Goal: Task Accomplishment & Management: Manage account settings

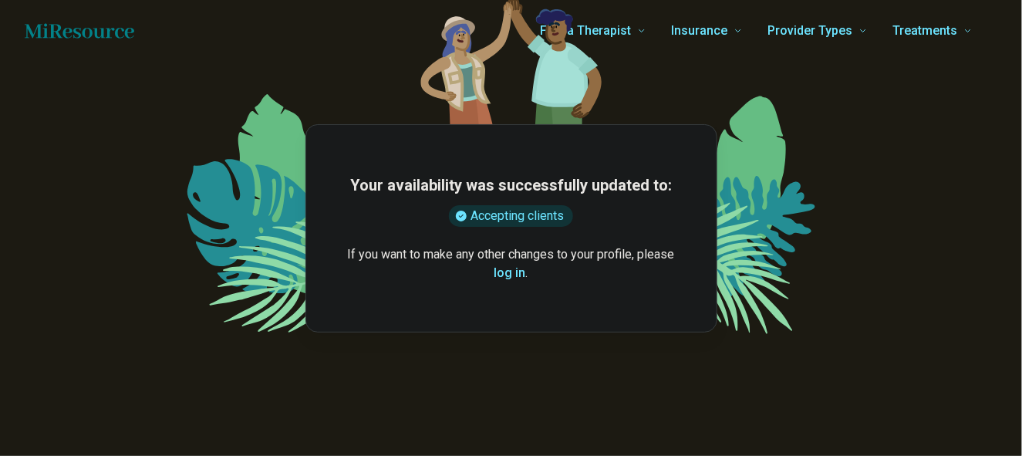
click at [505, 274] on button "log in" at bounding box center [510, 273] width 32 height 19
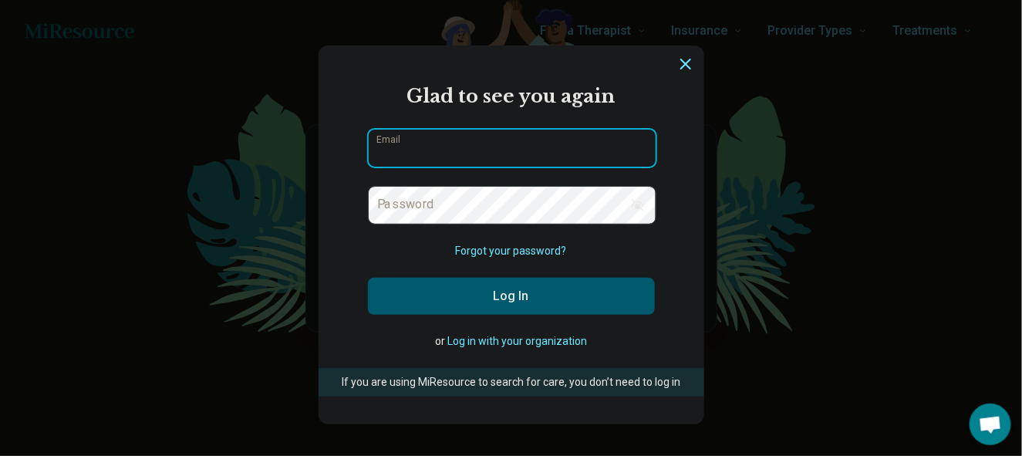
type input "**********"
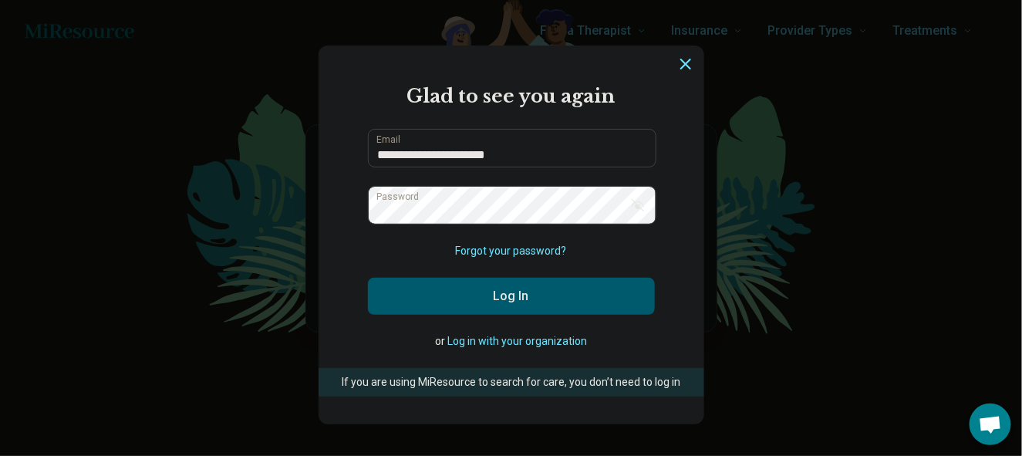
click at [539, 294] on button "Log In" at bounding box center [511, 296] width 287 height 37
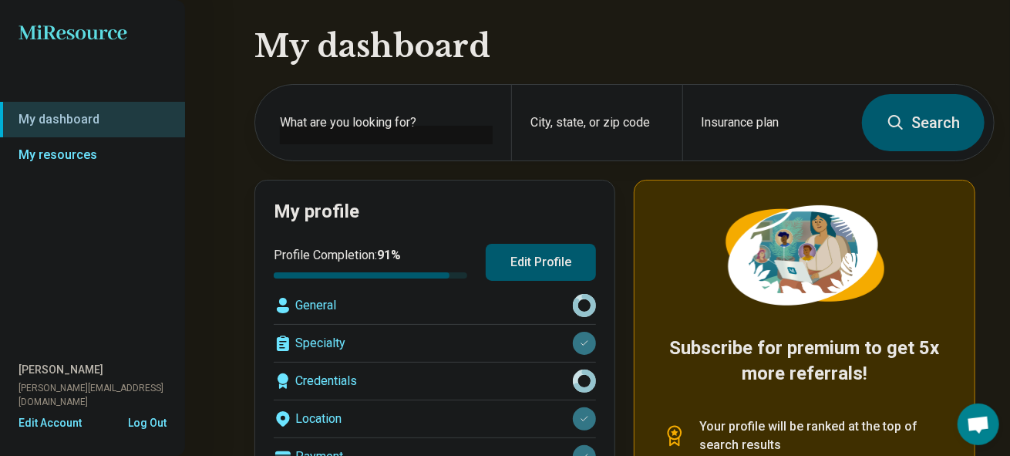
scroll to position [77, 0]
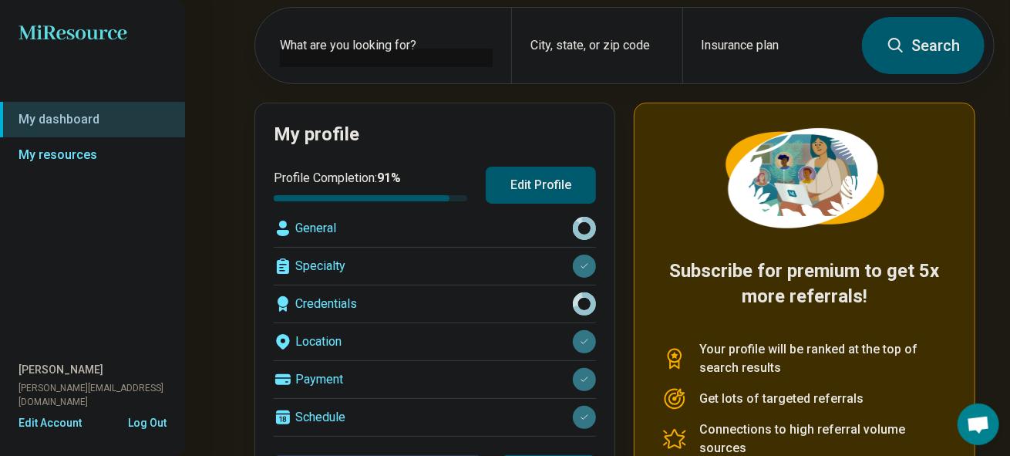
click at [334, 304] on div "Credentials" at bounding box center [435, 303] width 322 height 37
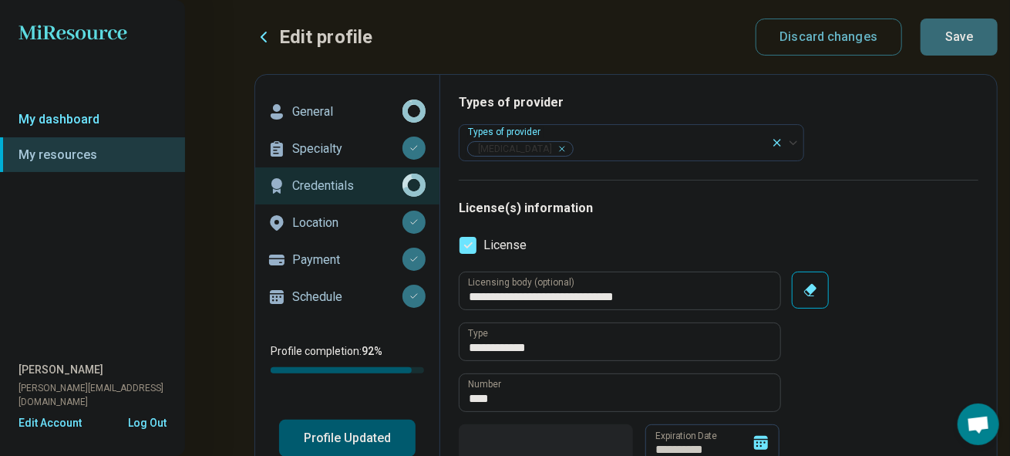
type textarea "*"
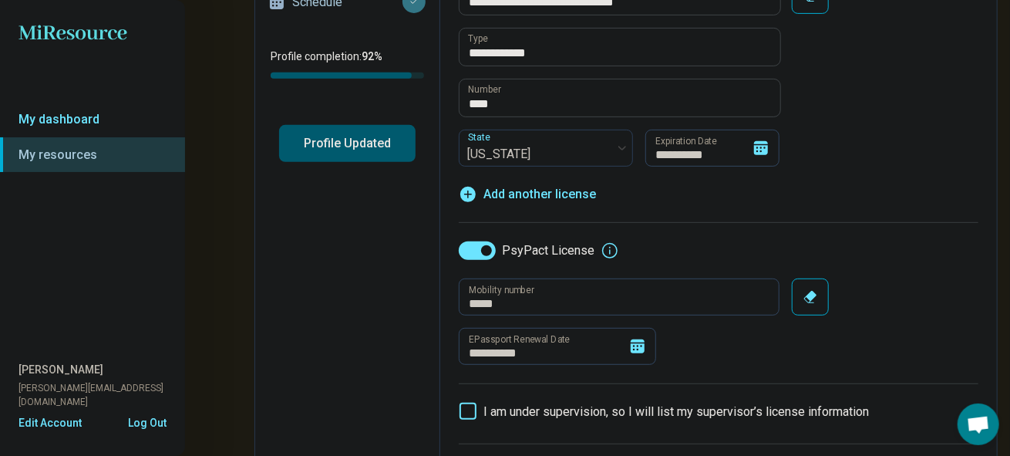
scroll to position [309, 0]
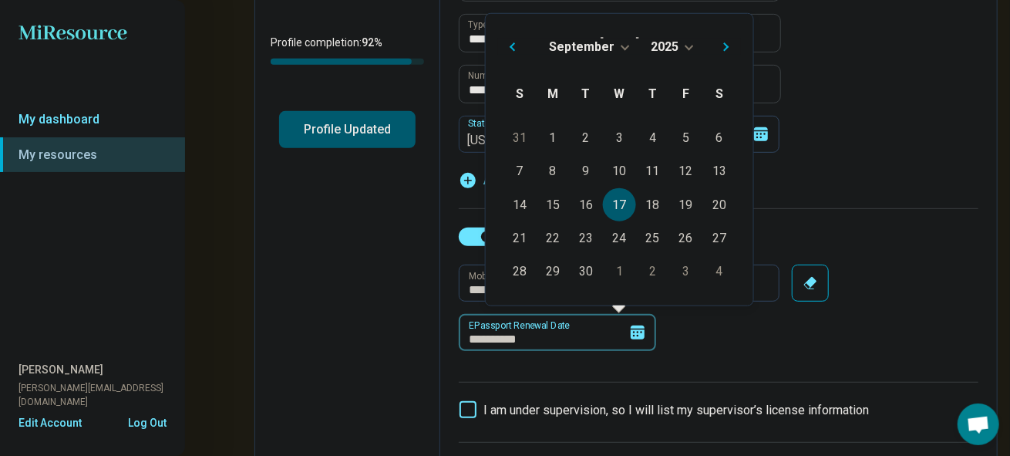
click at [577, 336] on input "**********" at bounding box center [557, 332] width 197 height 37
click at [685, 48] on div "[DATE]" at bounding box center [619, 46] width 243 height 16
click at [686, 42] on span "Choose Date" at bounding box center [689, 46] width 8 height 8
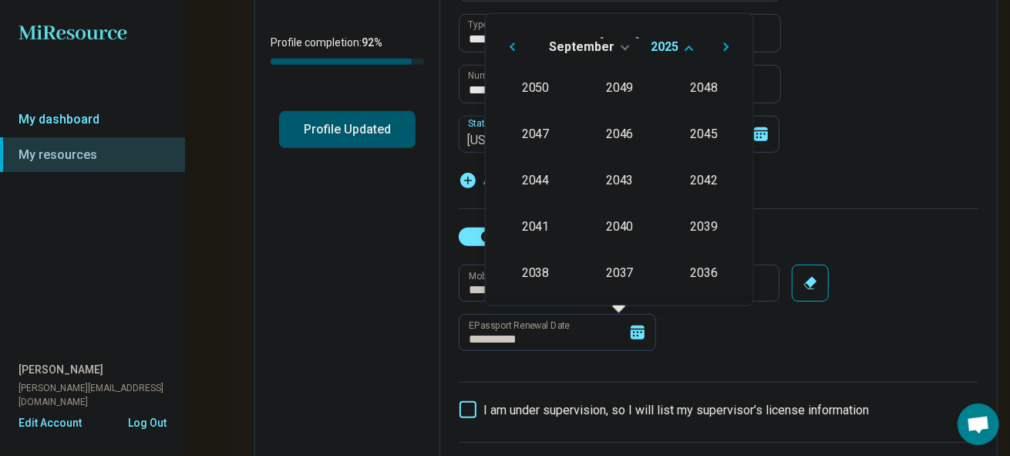
scroll to position [279, 0]
click at [541, 174] on div "2026" at bounding box center [535, 178] width 75 height 28
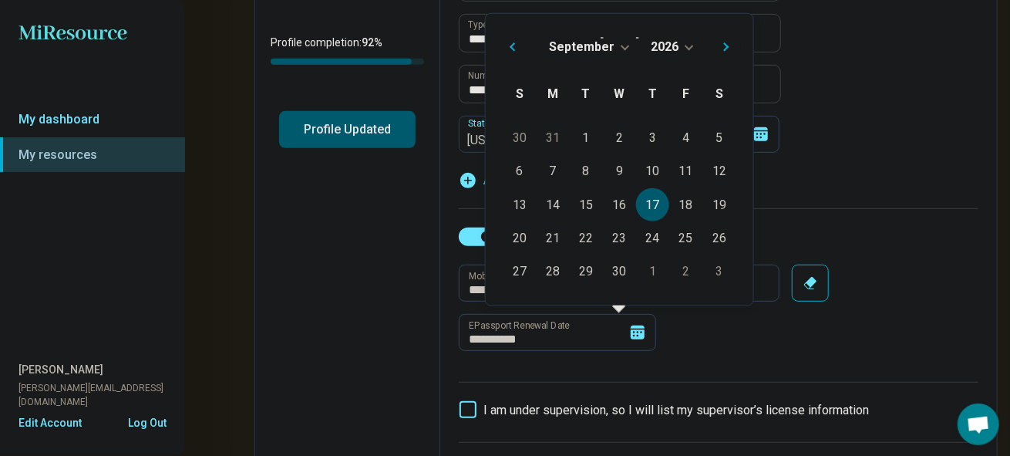
click at [656, 201] on div "17" at bounding box center [652, 203] width 33 height 33
type input "**********"
type textarea "*"
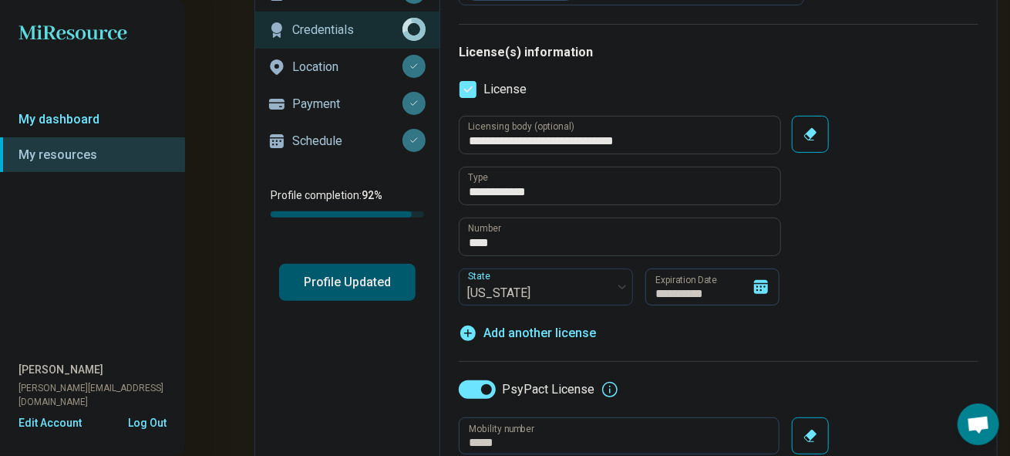
scroll to position [149, 0]
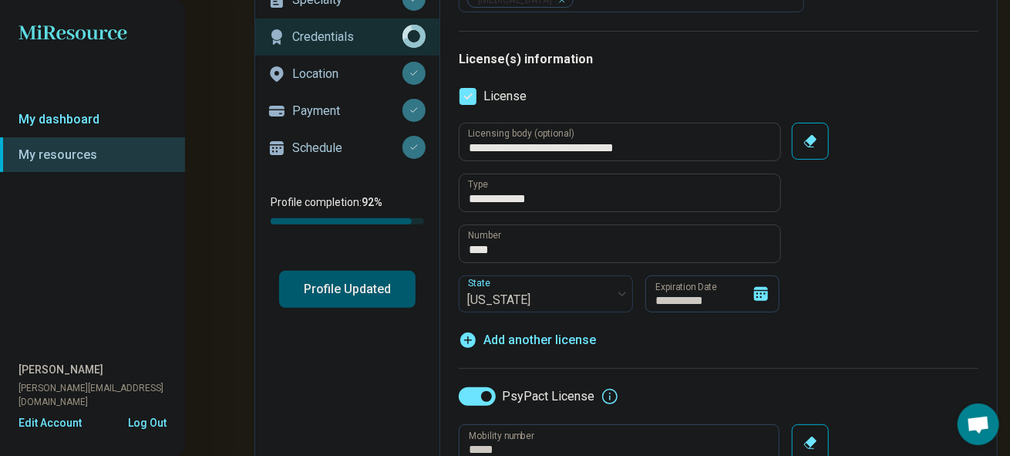
click at [345, 288] on button "Profile Updated" at bounding box center [347, 289] width 137 height 37
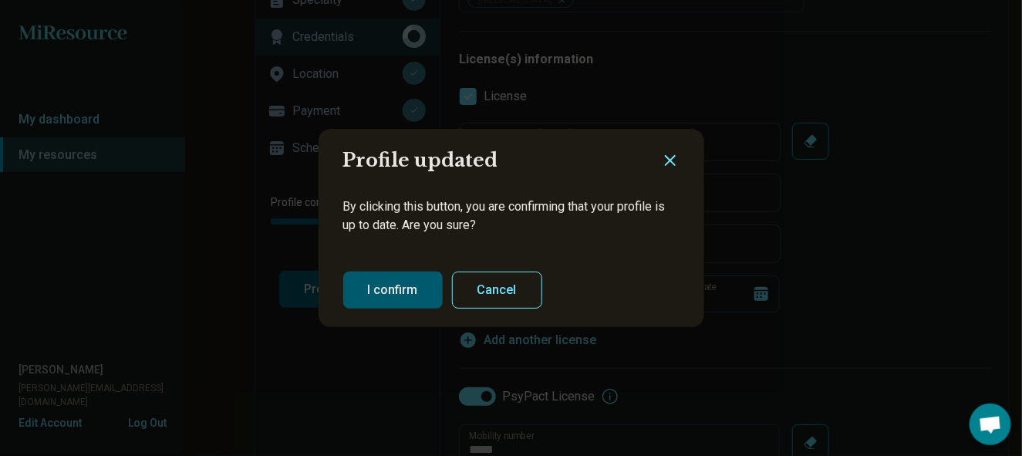
click at [396, 290] on button "I confirm" at bounding box center [392, 289] width 99 height 37
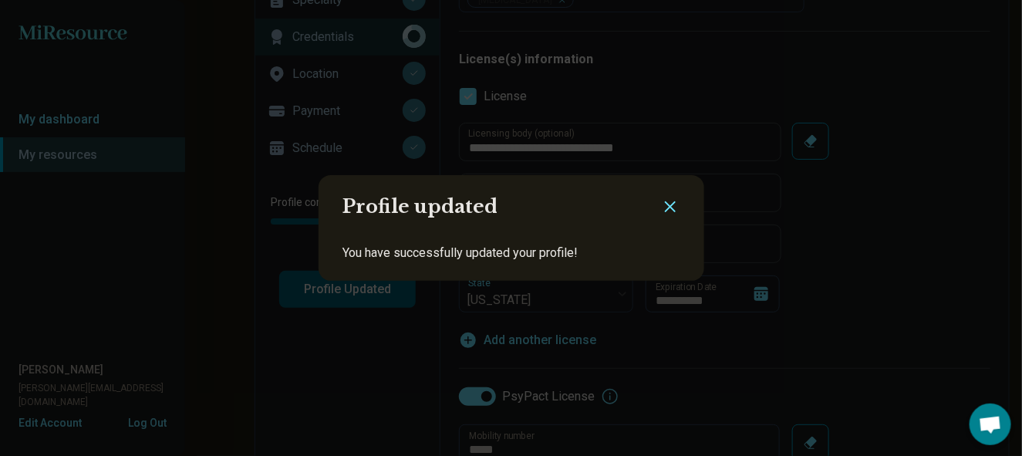
click at [666, 208] on icon "Close dialog" at bounding box center [670, 206] width 9 height 9
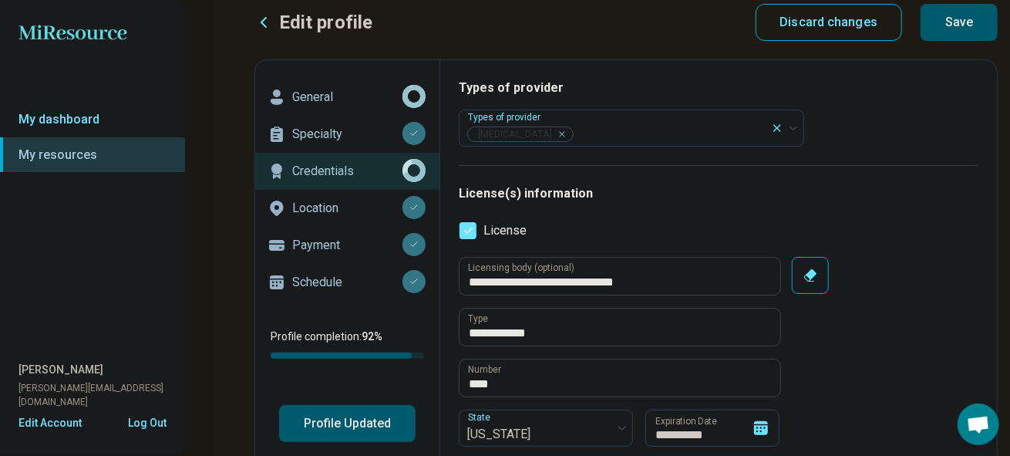
scroll to position [0, 0]
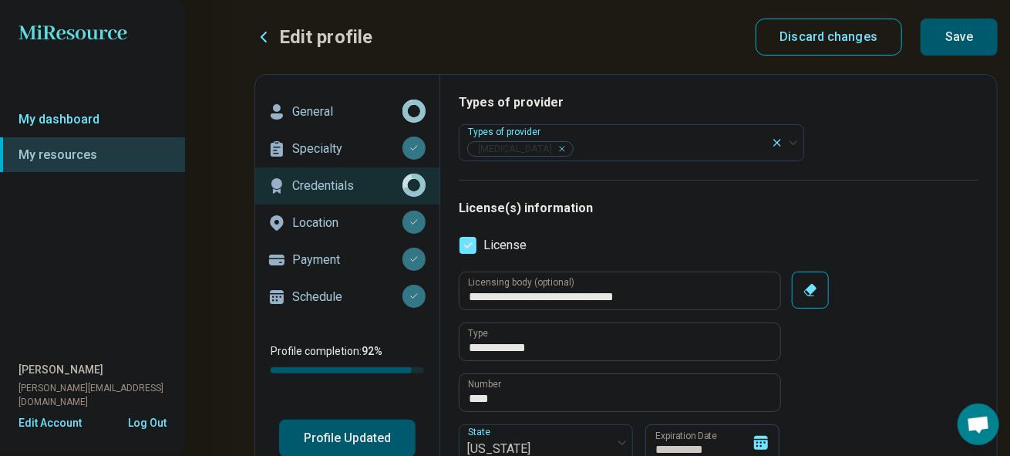
click at [976, 39] on button "Save" at bounding box center [959, 37] width 77 height 37
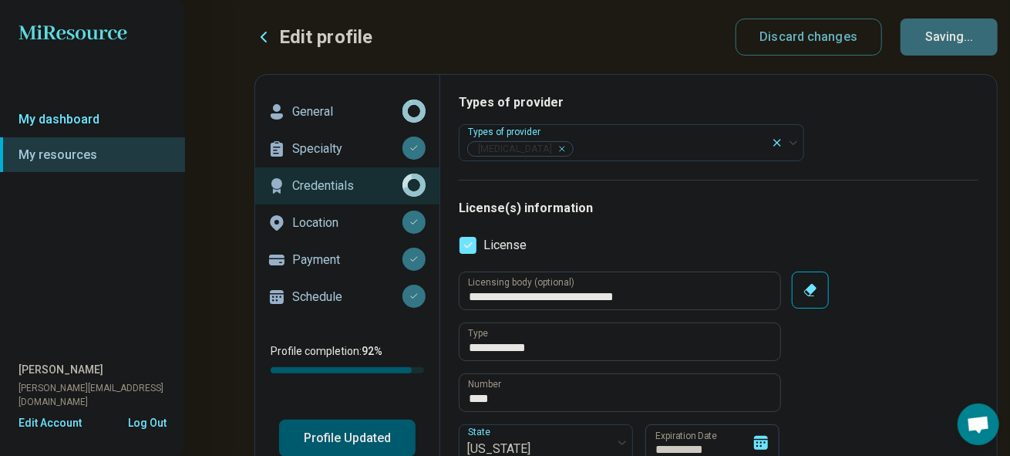
type textarea "*"
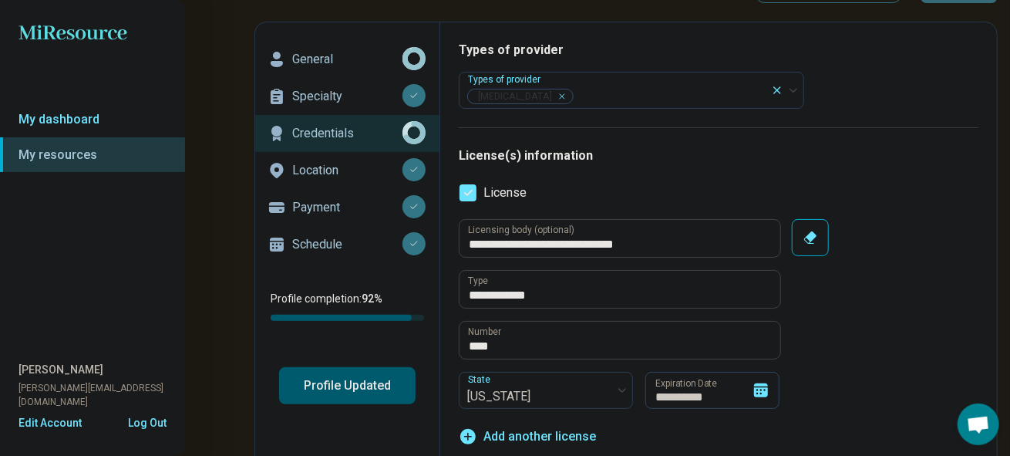
scroll to position [77, 0]
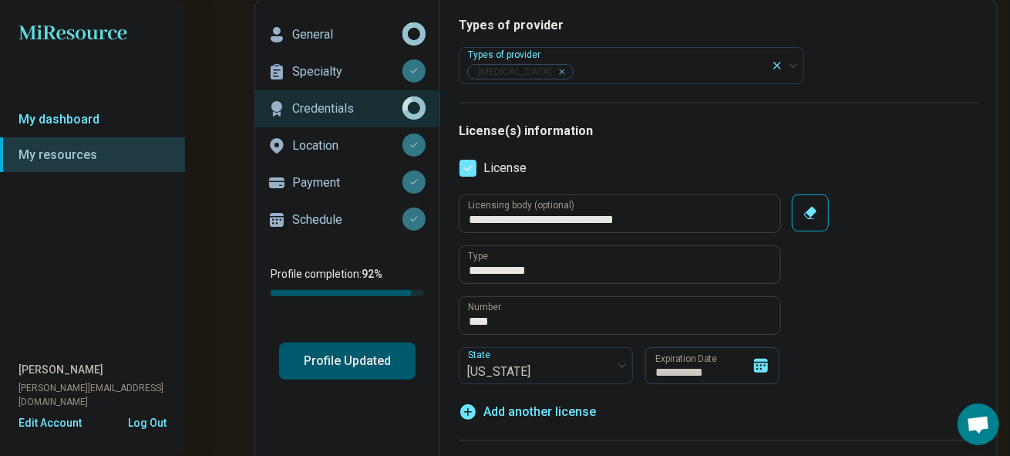
click at [351, 352] on button "Profile Updated" at bounding box center [347, 360] width 137 height 37
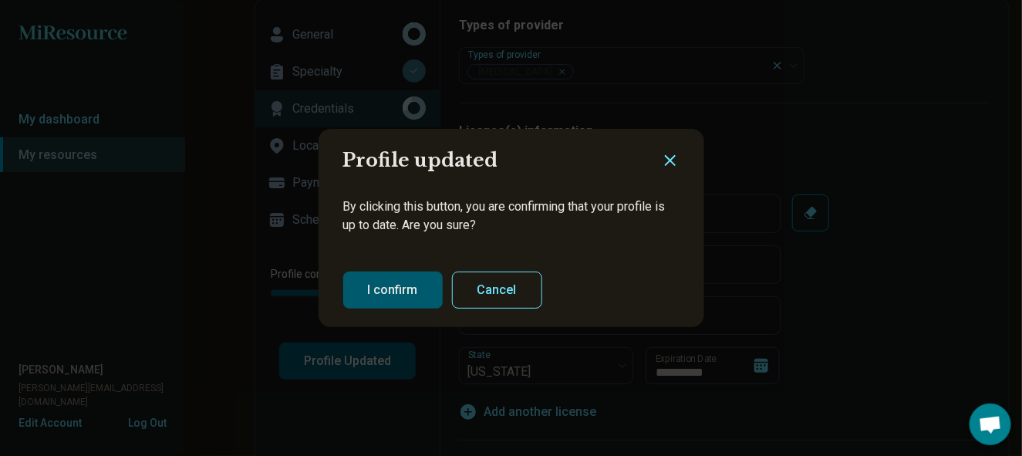
click at [403, 294] on button "I confirm" at bounding box center [392, 289] width 99 height 37
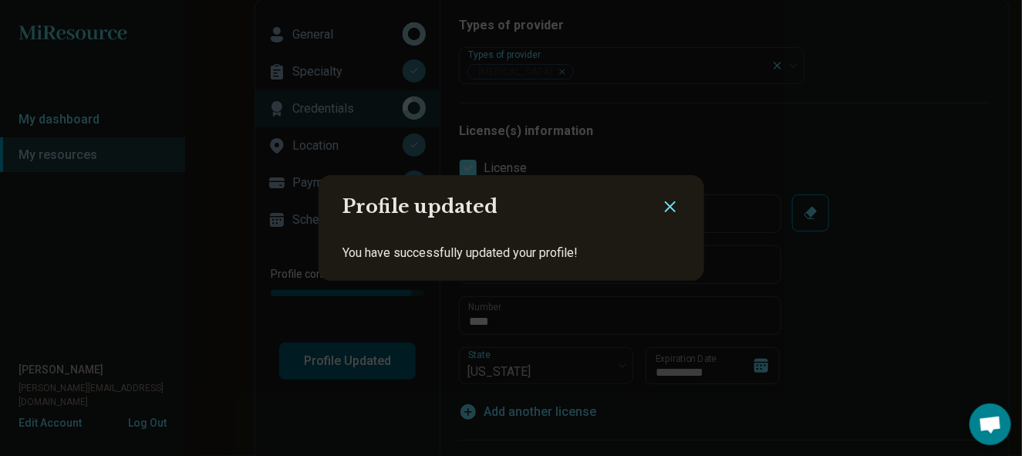
click at [666, 206] on icon "Close dialog" at bounding box center [670, 206] width 9 height 9
